Goal: Task Accomplishment & Management: Use online tool/utility

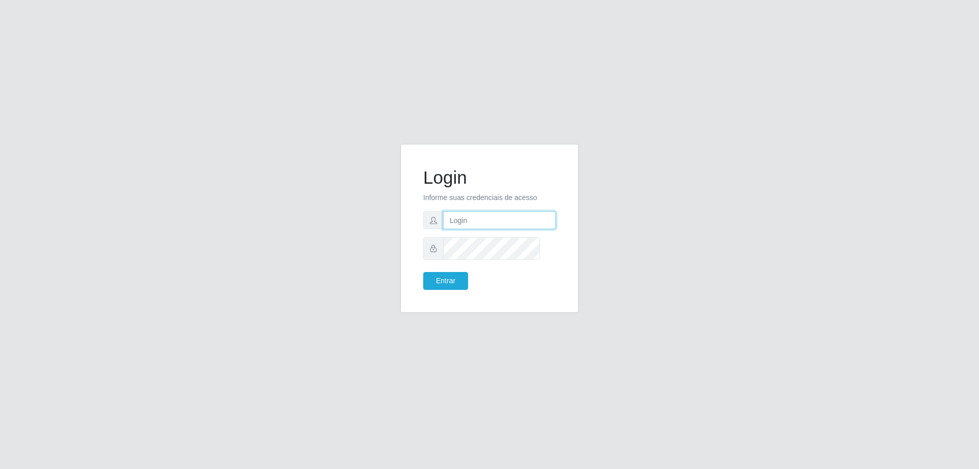
click at [492, 224] on input "text" at bounding box center [499, 220] width 113 height 18
type input "[PERSON_NAME][EMAIL_ADDRESS][DOMAIN_NAME]"
click at [423, 272] on button "Entrar" at bounding box center [445, 281] width 45 height 18
click at [451, 290] on button "Entrar" at bounding box center [445, 281] width 45 height 18
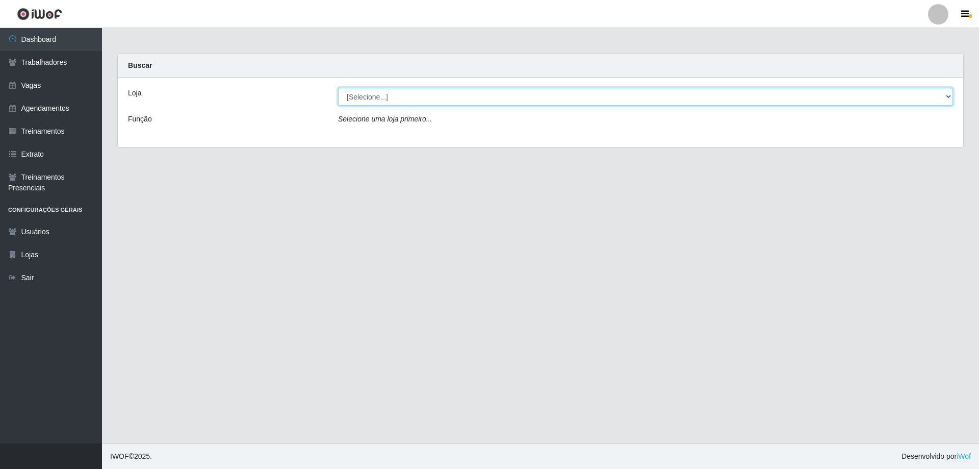
click at [384, 98] on select "[Selecione...] [GEOGRAPHIC_DATA] - [GEOGRAPHIC_DATA]" at bounding box center [645, 97] width 615 height 18
select select "524"
click at [339, 96] on select "[Selecione...] [GEOGRAPHIC_DATA] - [GEOGRAPHIC_DATA]" at bounding box center [645, 97] width 615 height 18
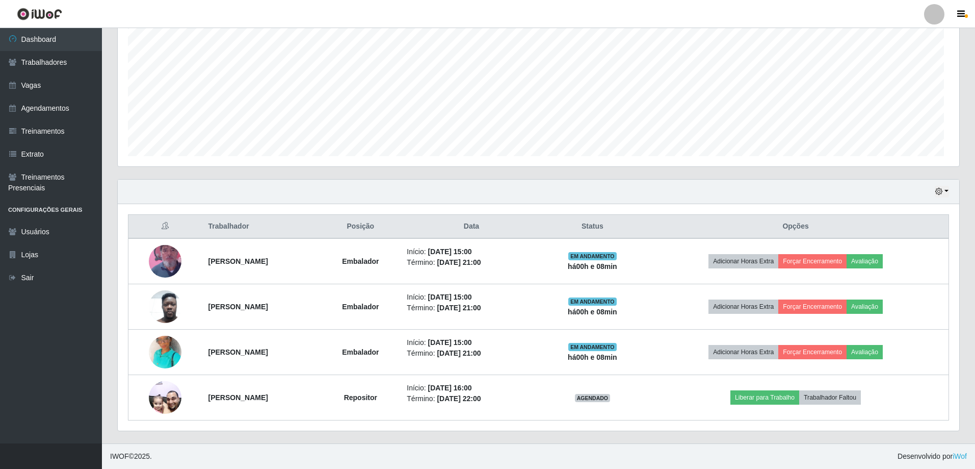
scroll to position [297, 0]
